Goal: Find specific page/section: Find specific page/section

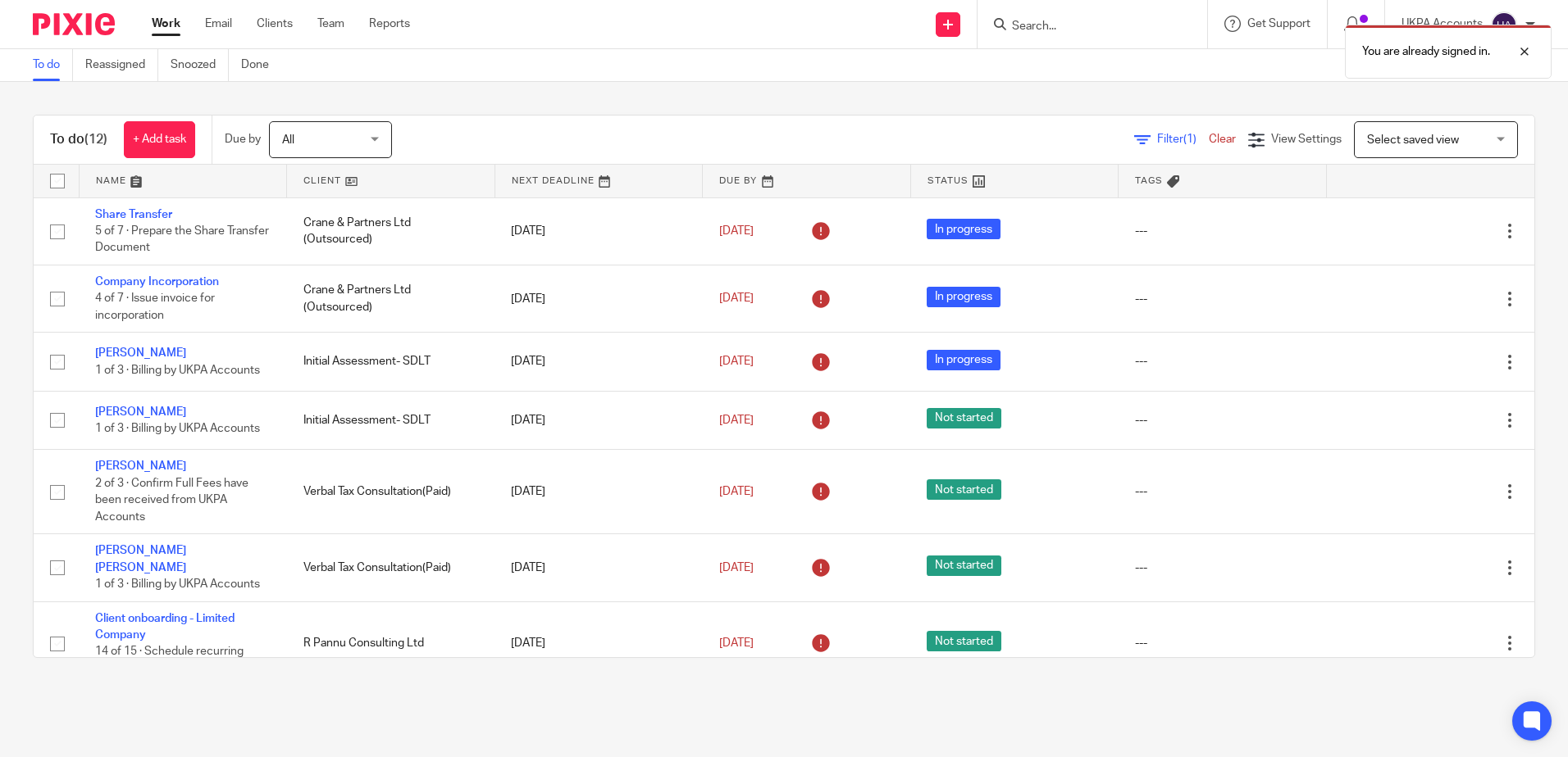
click at [625, 94] on div "To do (12) + Add task Due by All All [DATE] [DATE] This week Next week This mon…" at bounding box center [784, 386] width 1568 height 609
click at [1084, 27] on div "You are already signed in." at bounding box center [1167, 47] width 768 height 62
click at [1072, 24] on div "You are already signed in." at bounding box center [1167, 47] width 768 height 62
click at [1527, 54] on div at bounding box center [1512, 52] width 44 height 20
click at [1014, 20] on input "Search" at bounding box center [1083, 27] width 147 height 15
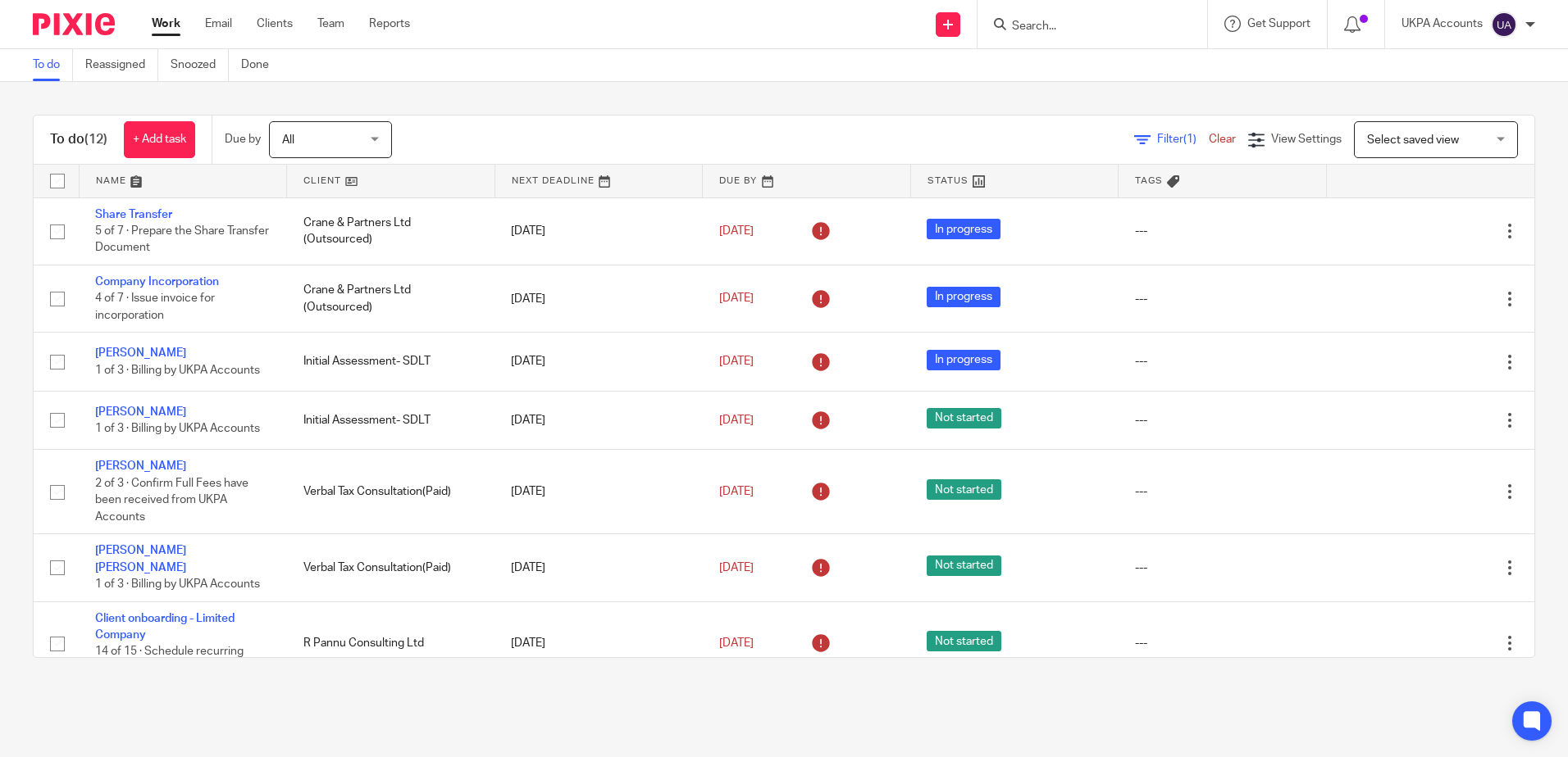
paste input "[PERSON_NAME][EMAIL_ADDRESS][DOMAIN_NAME]"
type input "[PERSON_NAME][EMAIL_ADDRESS][DOMAIN_NAME]"
click at [1185, 19] on div "[PERSON_NAME][EMAIL_ADDRESS][DOMAIN_NAME] No results found. Try searching for t…" at bounding box center [1092, 23] width 229 height 48
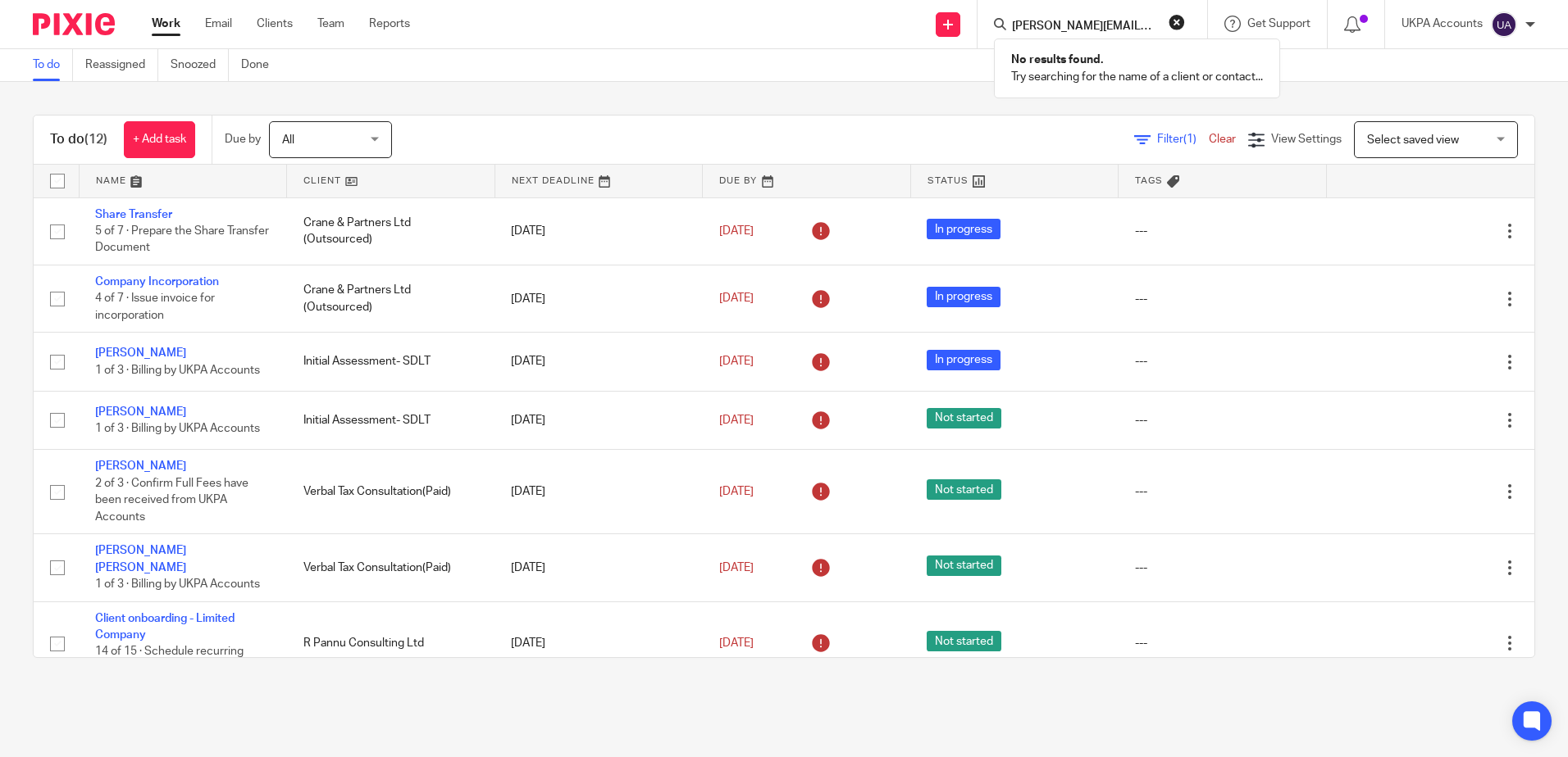
drag, startPoint x: 931, startPoint y: 104, endPoint x: 1094, endPoint y: 48, distance: 172.4
click at [932, 104] on div "To do (12) + Add task Due by All All [DATE] [DATE] This week Next week This mon…" at bounding box center [784, 386] width 1568 height 609
drag, startPoint x: 549, startPoint y: 93, endPoint x: 820, endPoint y: 110, distance: 271.5
click at [552, 93] on div "To do (12) + Add task Due by All All [DATE] [DATE] This week Next week This mon…" at bounding box center [784, 386] width 1568 height 609
click at [1063, 28] on input "Search" at bounding box center [1083, 27] width 147 height 15
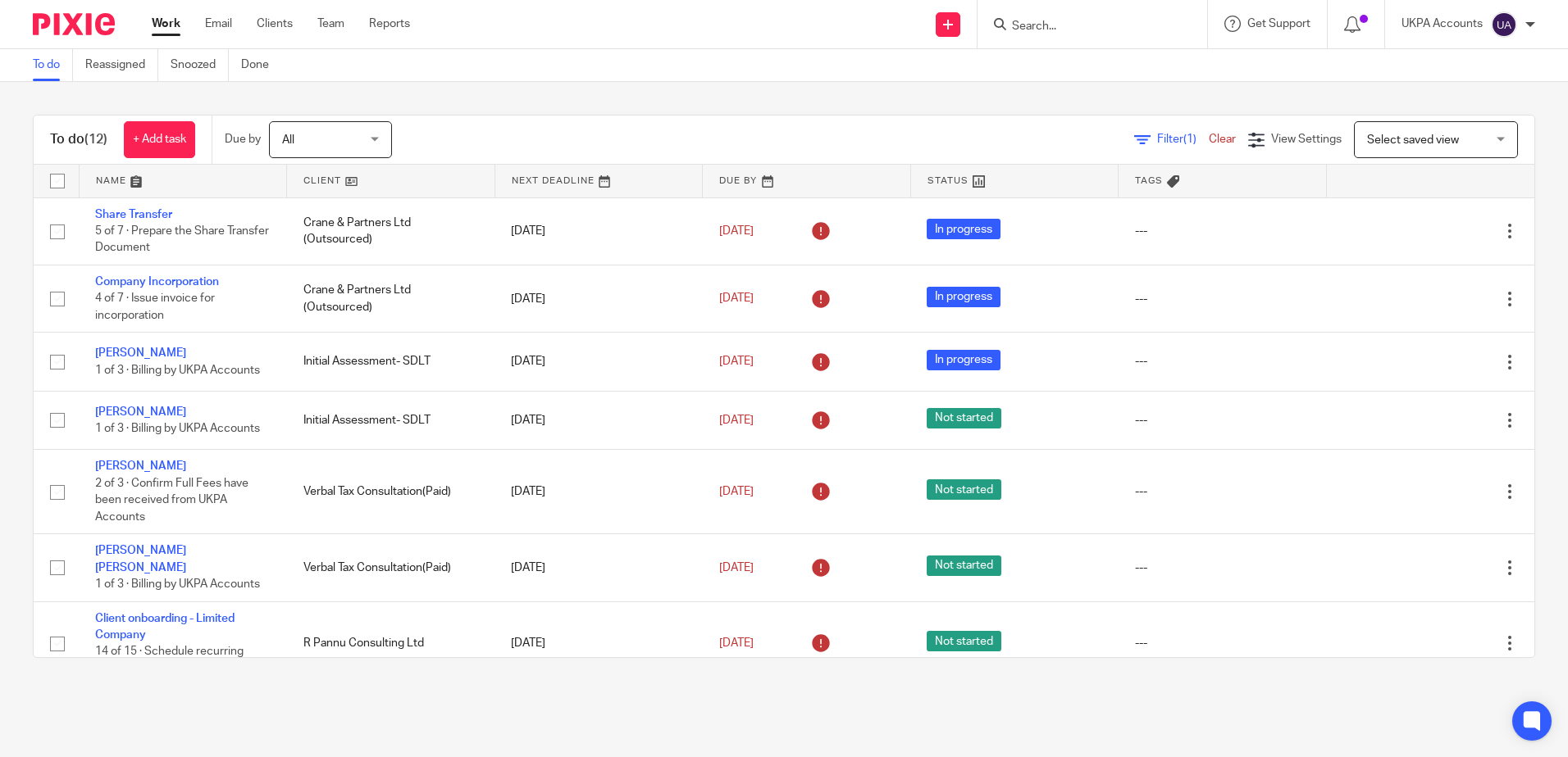
paste input "[PERSON_NAME] PARTNERS"
type input "[PERSON_NAME] PARTNERS"
drag, startPoint x: 1125, startPoint y: 29, endPoint x: 620, endPoint y: 29, distance: 505.0
click at [620, 29] on div "Send new email Create task Add client [PERSON_NAME] PARTNERS No results found. …" at bounding box center [1001, 23] width 1133 height 48
click at [1084, 30] on input "Search" at bounding box center [1083, 27] width 147 height 15
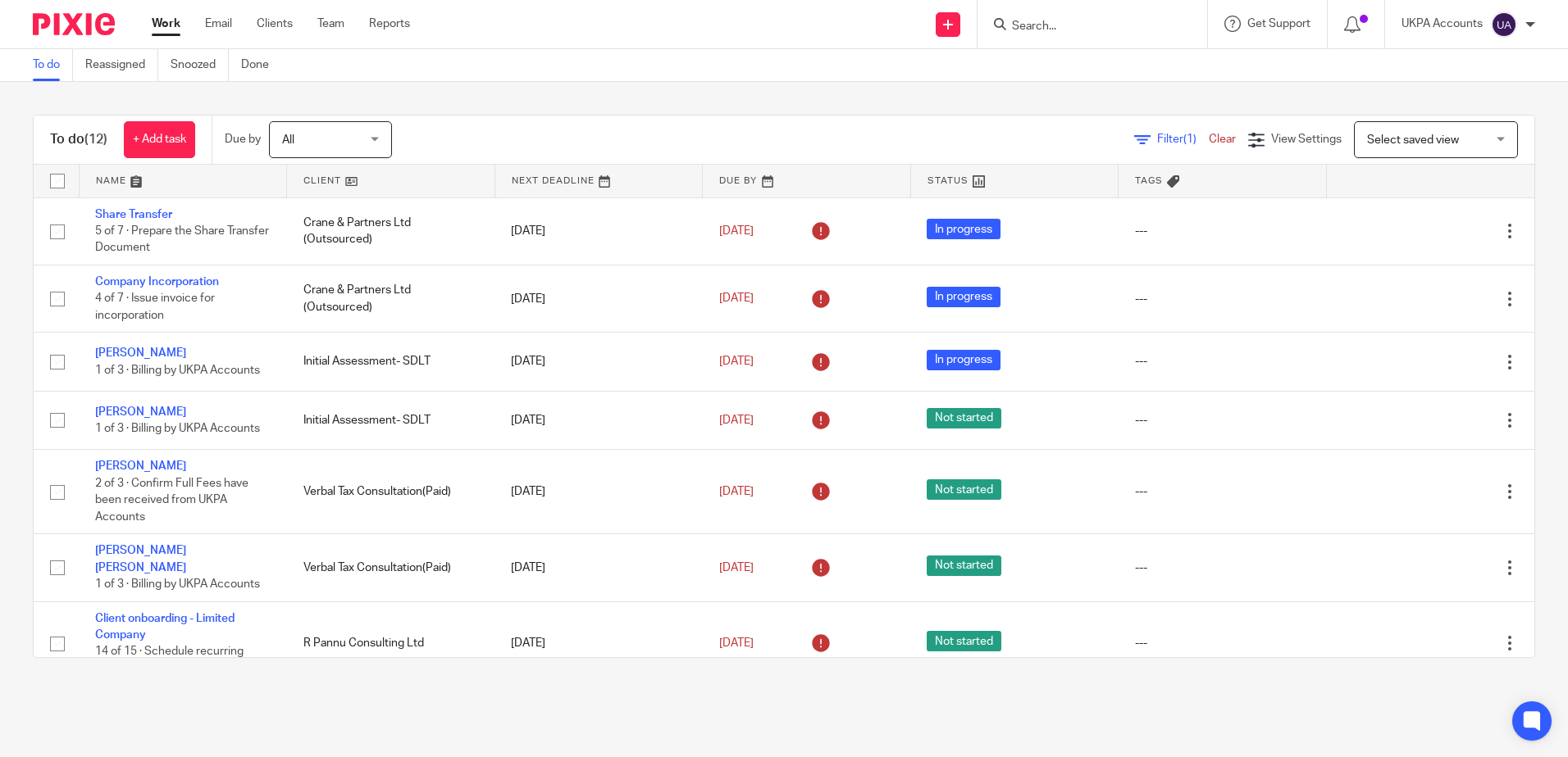
paste input "[PERSON_NAME] Partners"
type input "[PERSON_NAME] Partners"
drag, startPoint x: 1112, startPoint y: 23, endPoint x: 1188, endPoint y: 167, distance: 162.8
click at [512, 0] on html "Work Email Clients Team Reports Work Email Clients Team Reports Settings Send n…" at bounding box center [784, 378] width 1568 height 757
click at [967, 105] on div "To do (12) + Add task Due by All All [DATE] [DATE] This week Next week This mon…" at bounding box center [784, 386] width 1568 height 609
